Goal: Task Accomplishment & Management: Manage account settings

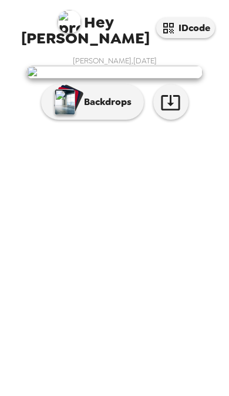
click at [107, 109] on p "Backdrops" at bounding box center [104, 102] width 53 height 14
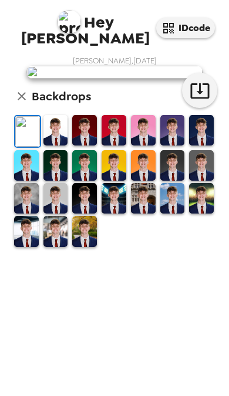
scroll to position [53, 0]
click at [202, 181] on img at bounding box center [201, 165] width 25 height 30
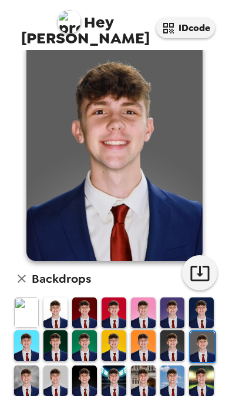
scroll to position [22, 0]
click at [57, 365] on img at bounding box center [55, 380] width 25 height 30
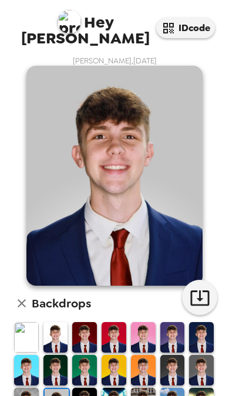
scroll to position [23, 0]
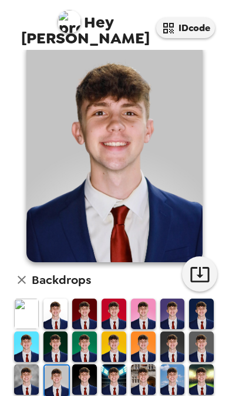
click at [202, 331] on img at bounding box center [201, 346] width 25 height 30
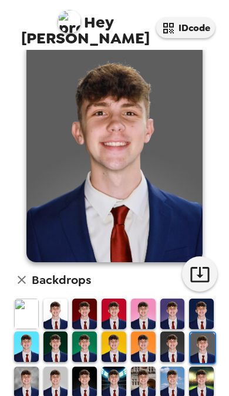
scroll to position [22, 0]
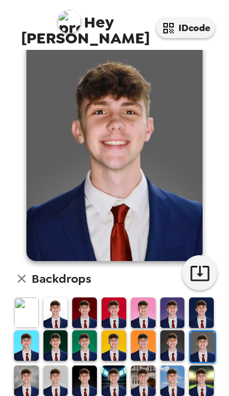
click at [112, 365] on img at bounding box center [113, 380] width 25 height 30
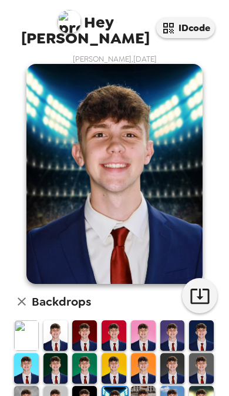
scroll to position [1, 0]
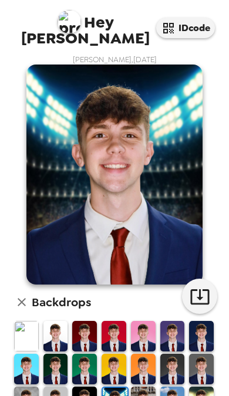
click at [202, 386] on img at bounding box center [201, 401] width 25 height 30
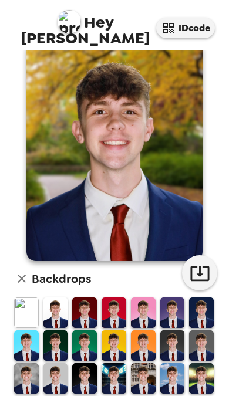
scroll to position [22, 0]
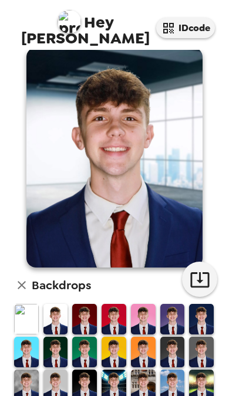
scroll to position [21, 0]
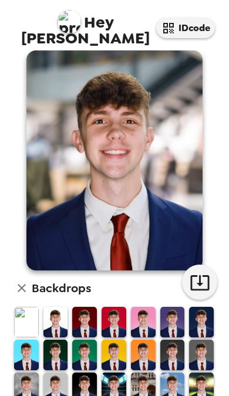
scroll to position [18, 0]
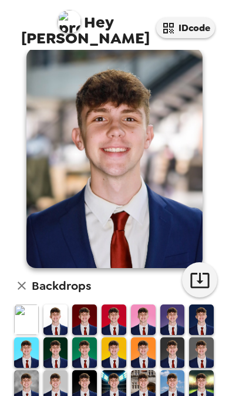
click at [144, 304] on img at bounding box center [143, 319] width 25 height 30
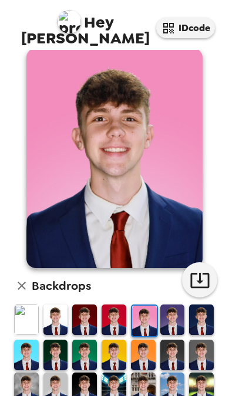
click at [57, 304] on img at bounding box center [55, 319] width 25 height 30
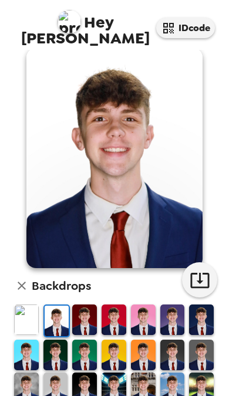
click at [205, 339] on img at bounding box center [201, 354] width 25 height 30
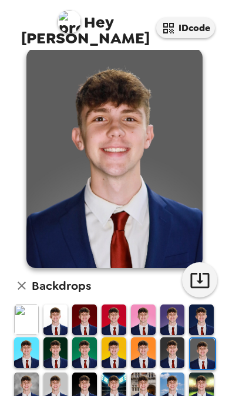
click at [29, 372] on img at bounding box center [26, 387] width 25 height 30
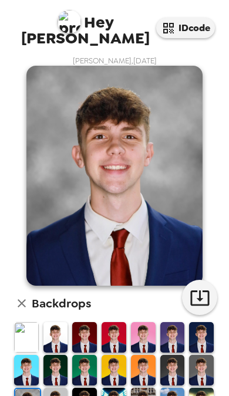
click at [222, 203] on div "[PERSON_NAME] , [DATE] Backdrops" at bounding box center [114, 255] width 217 height 399
click at [207, 298] on icon "button" at bounding box center [199, 297] width 21 height 21
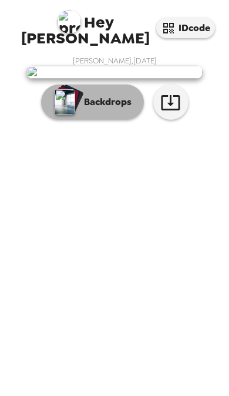
click at [87, 109] on p "Backdrops" at bounding box center [104, 102] width 53 height 14
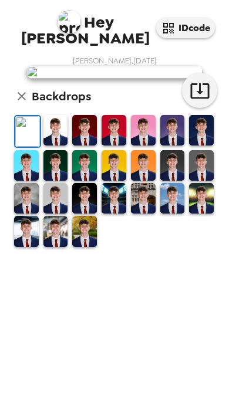
click at [30, 213] on img at bounding box center [26, 198] width 25 height 30
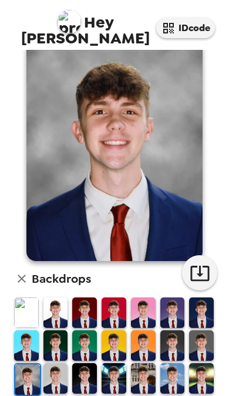
scroll to position [22, 0]
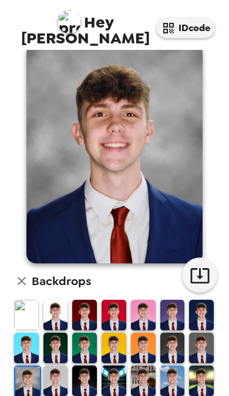
click at [199, 272] on icon "button" at bounding box center [199, 275] width 19 height 15
click at [201, 275] on icon "button" at bounding box center [199, 275] width 21 height 21
